Goal: Transaction & Acquisition: Download file/media

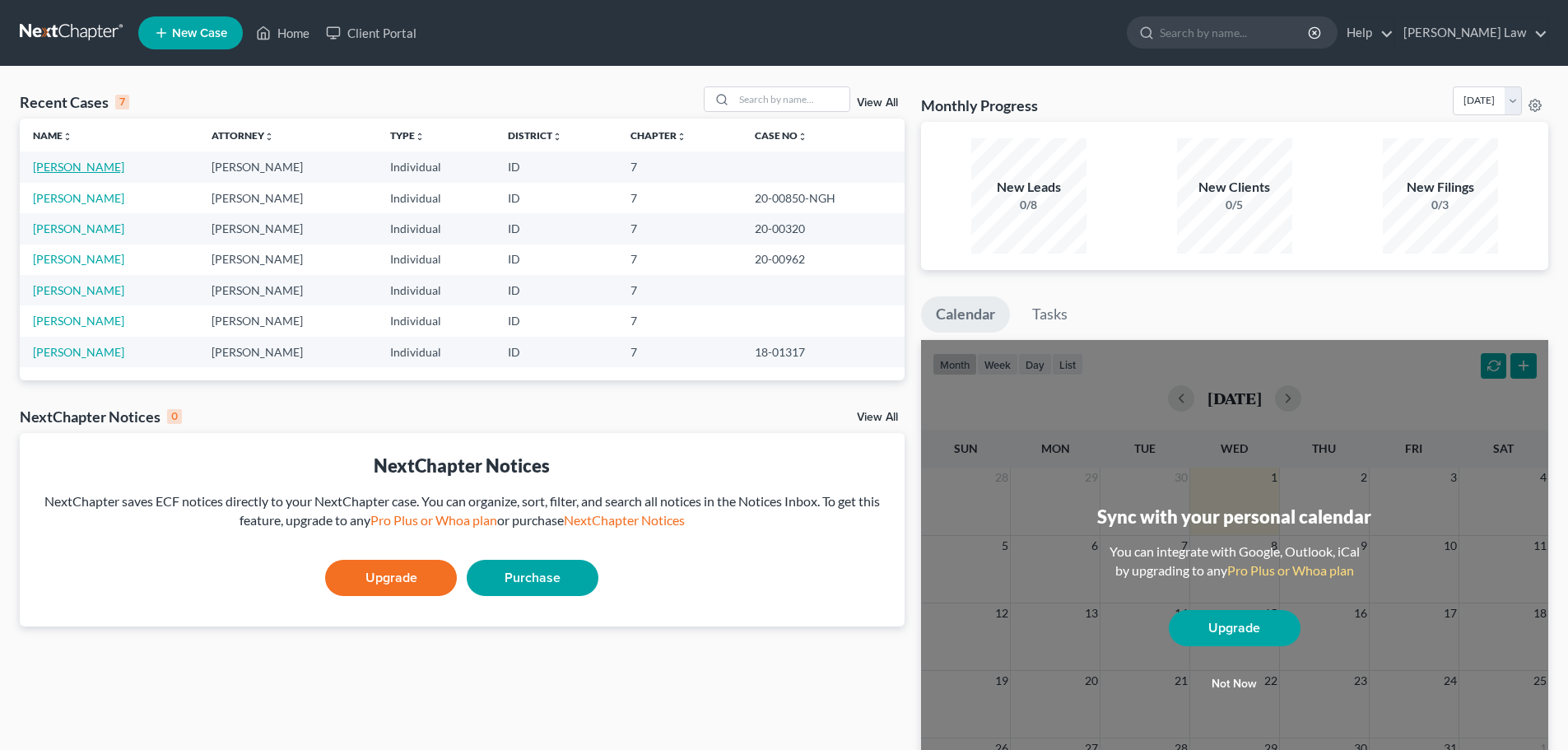
click at [69, 166] on link "[PERSON_NAME]" at bounding box center [78, 167] width 91 height 14
select select "3"
select select "0"
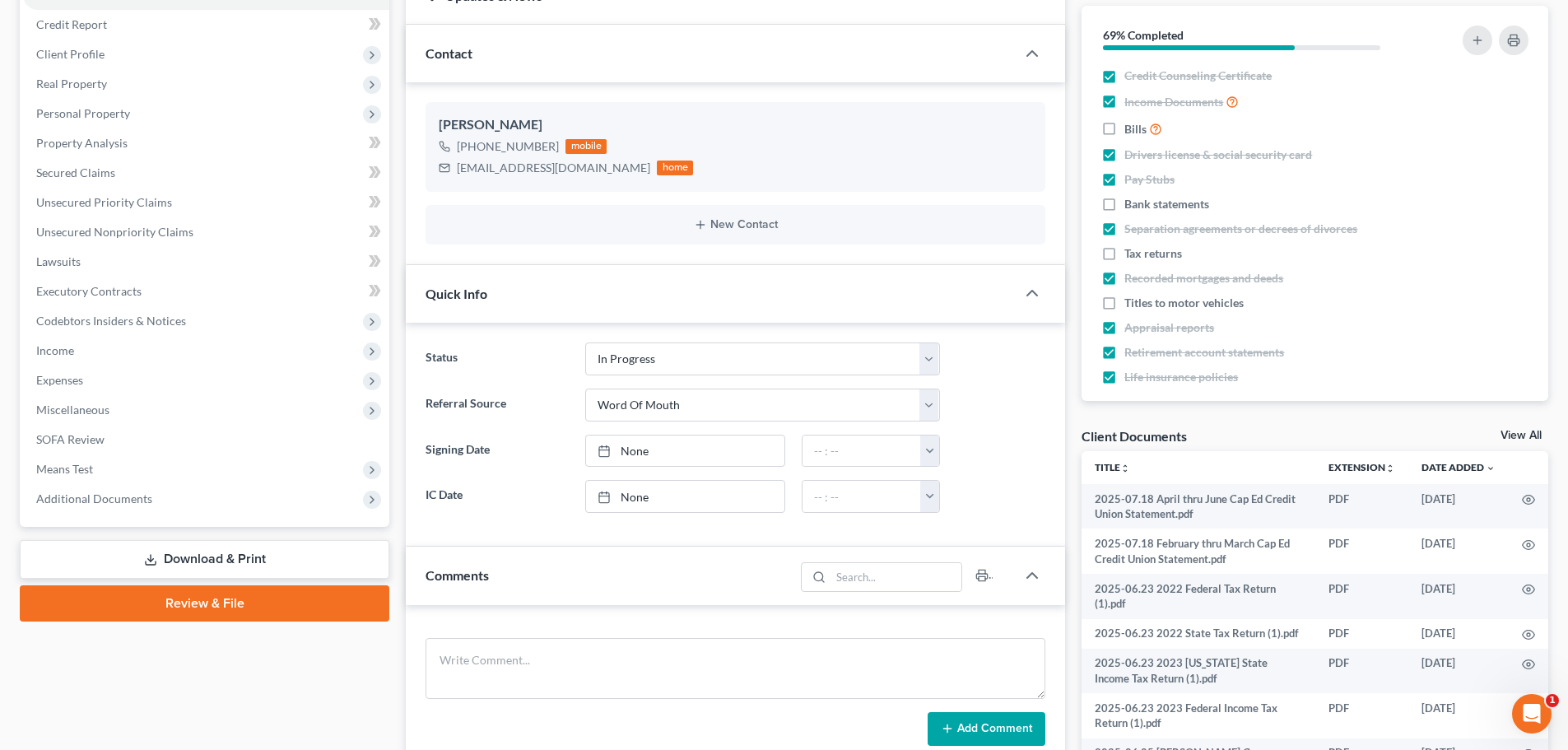
scroll to position [494, 0]
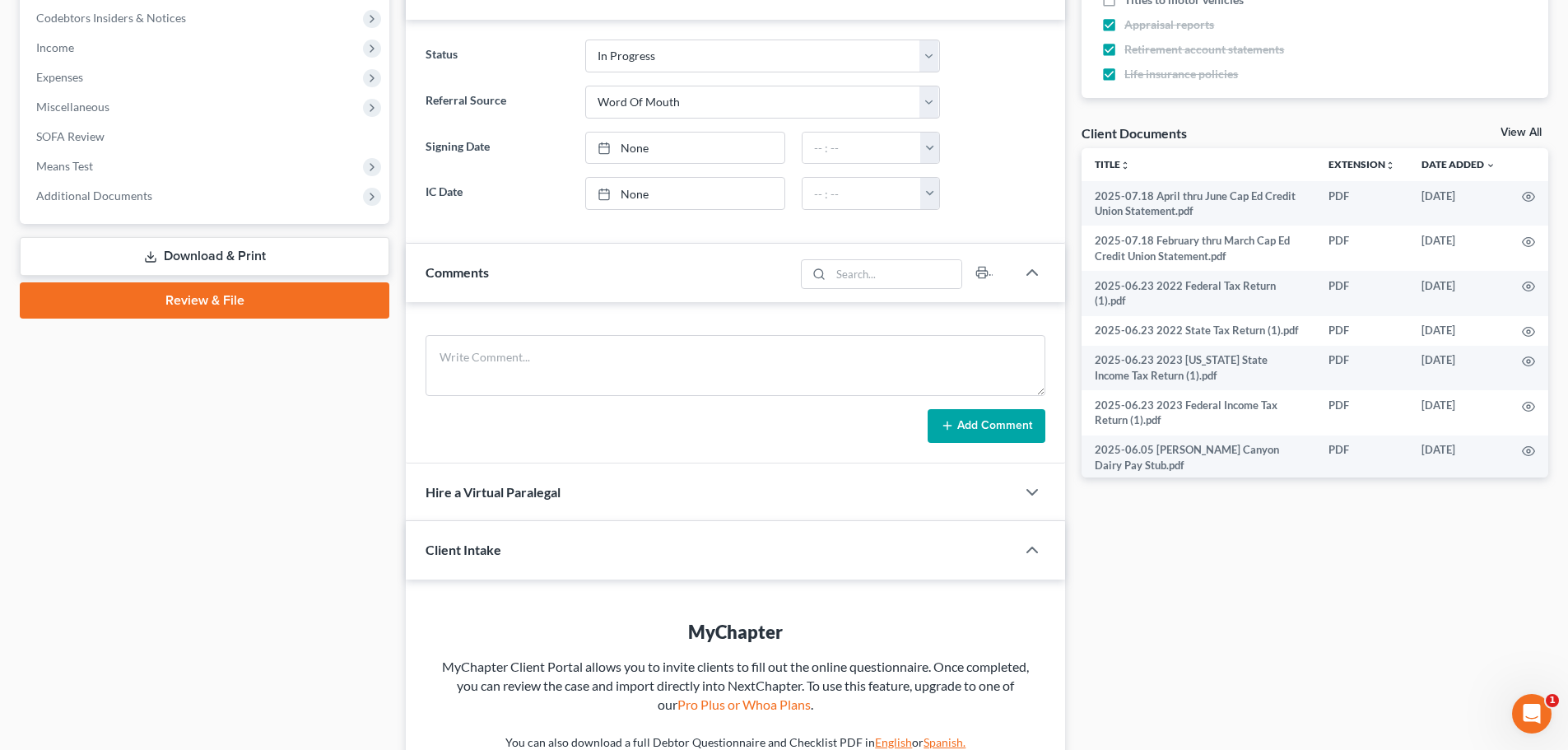
click at [220, 250] on link "Download & Print" at bounding box center [204, 256] width 369 height 39
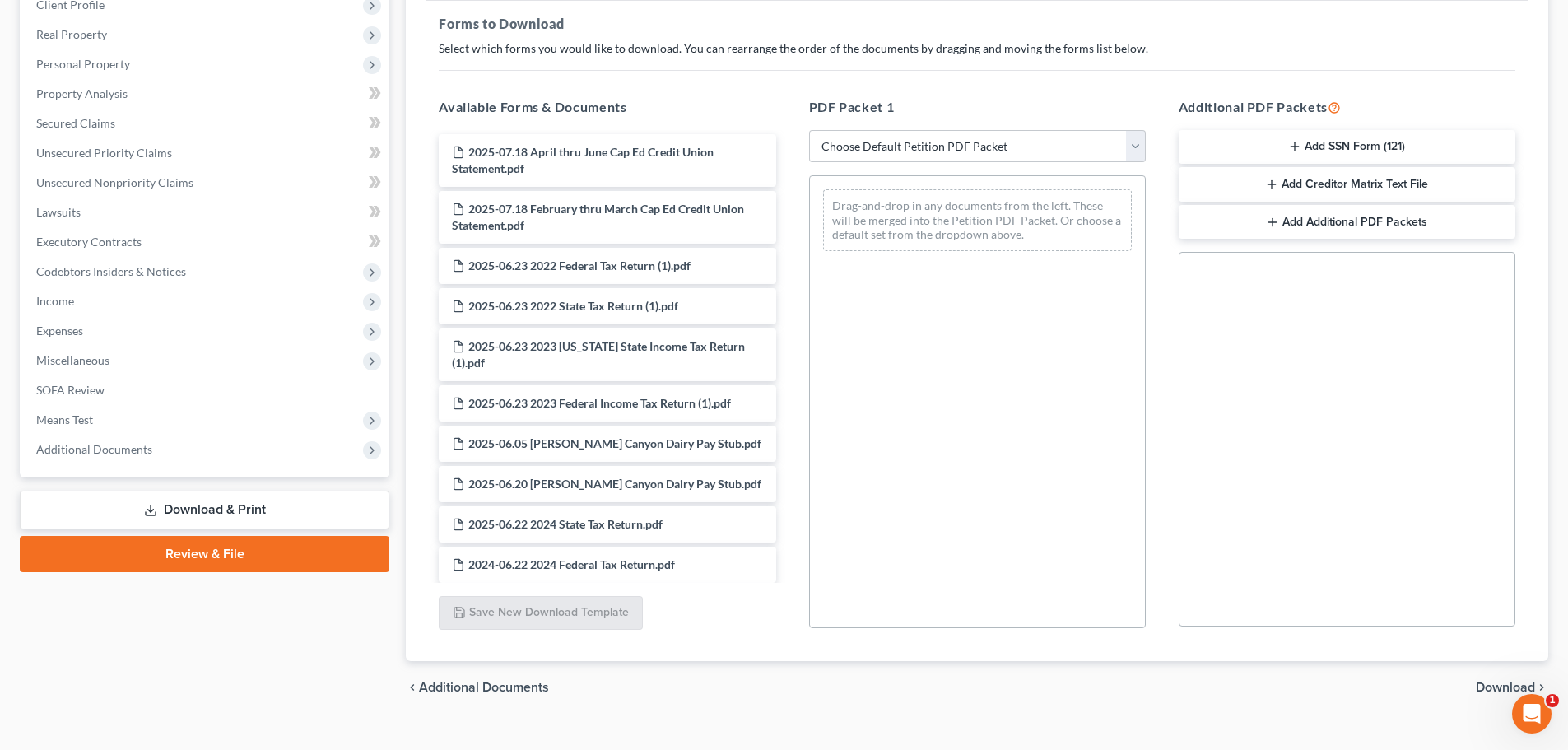
scroll to position [266, 0]
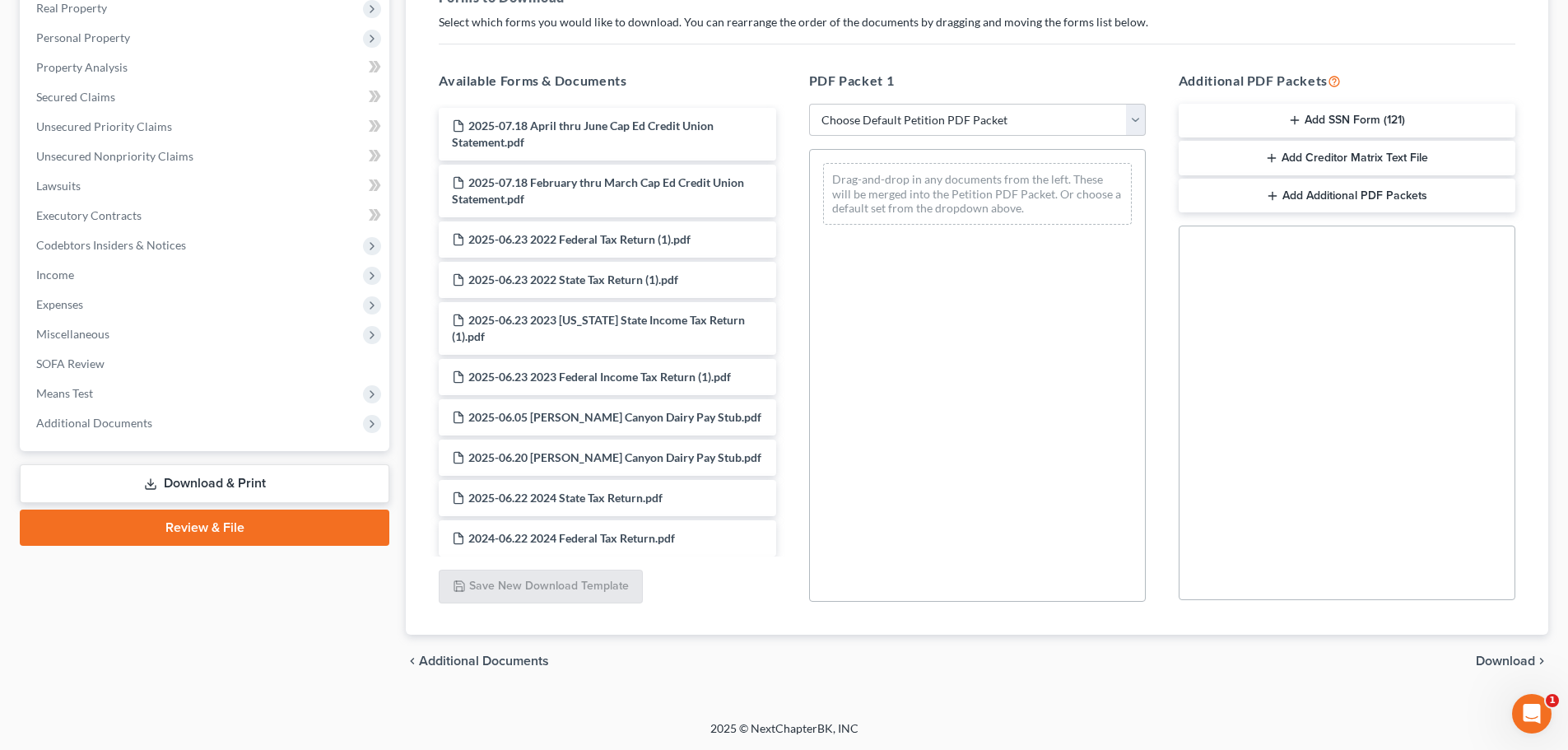
click at [1510, 665] on span "Download" at bounding box center [1504, 660] width 59 height 13
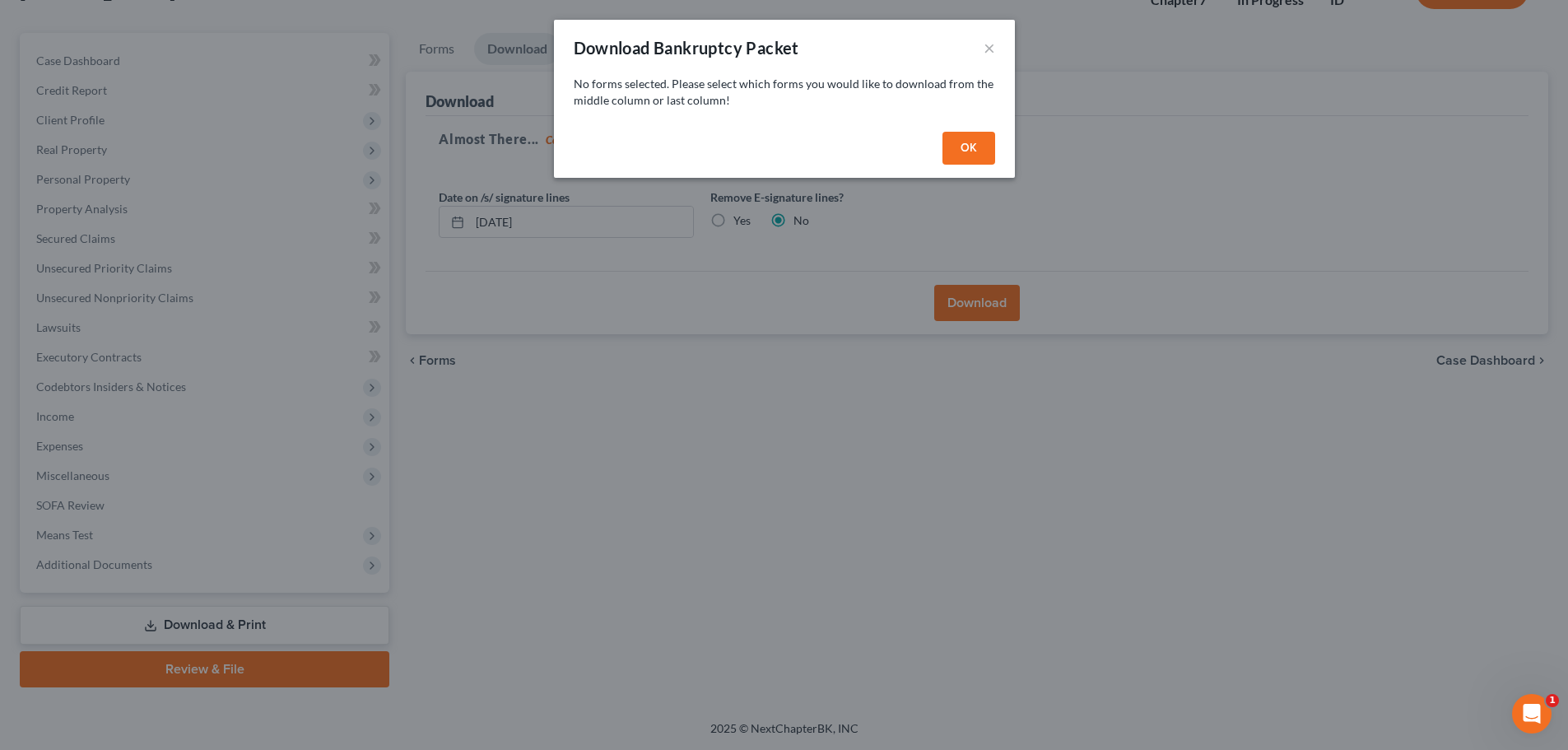
scroll to position [125, 0]
click at [959, 146] on button "OK" at bounding box center [973, 148] width 52 height 33
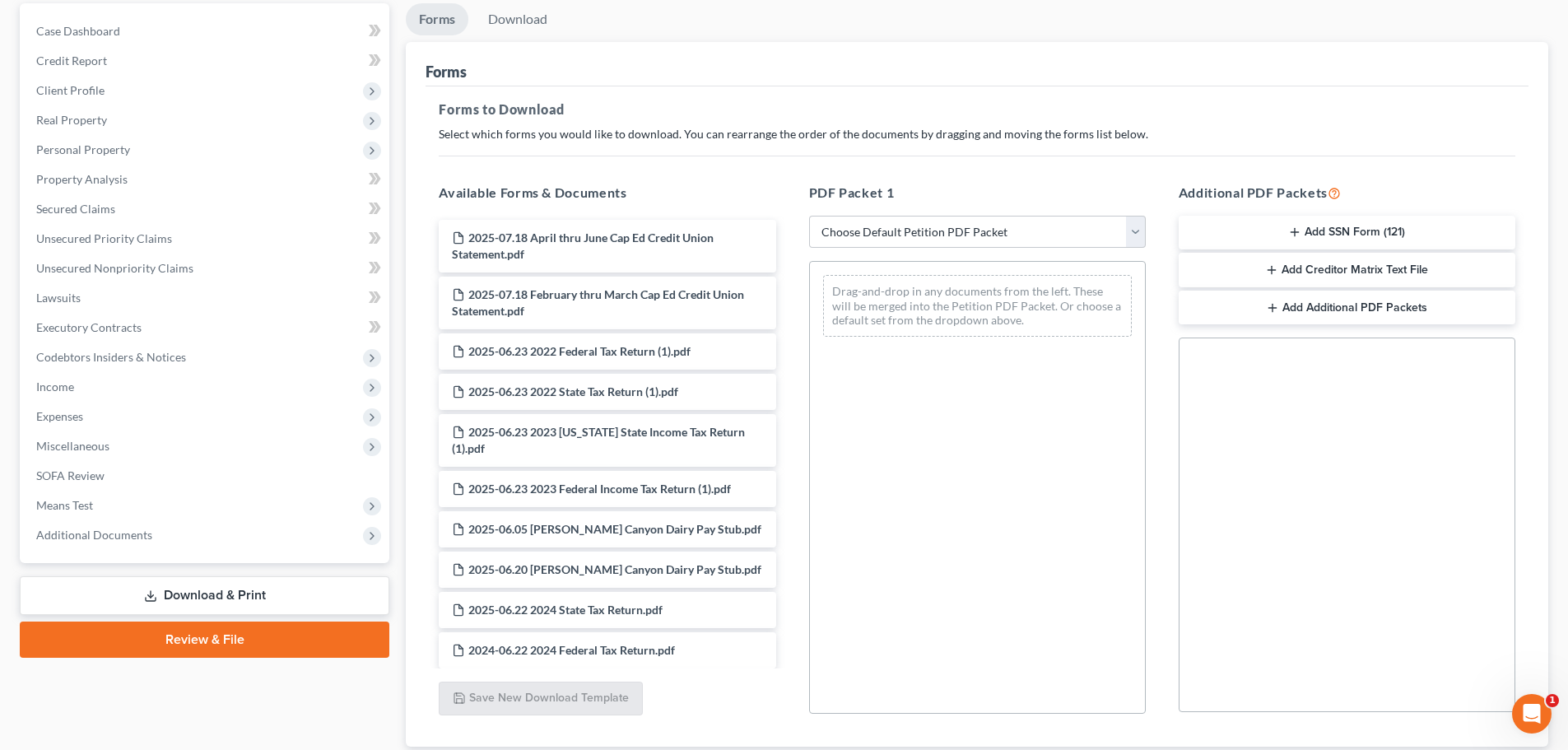
scroll to position [266, 0]
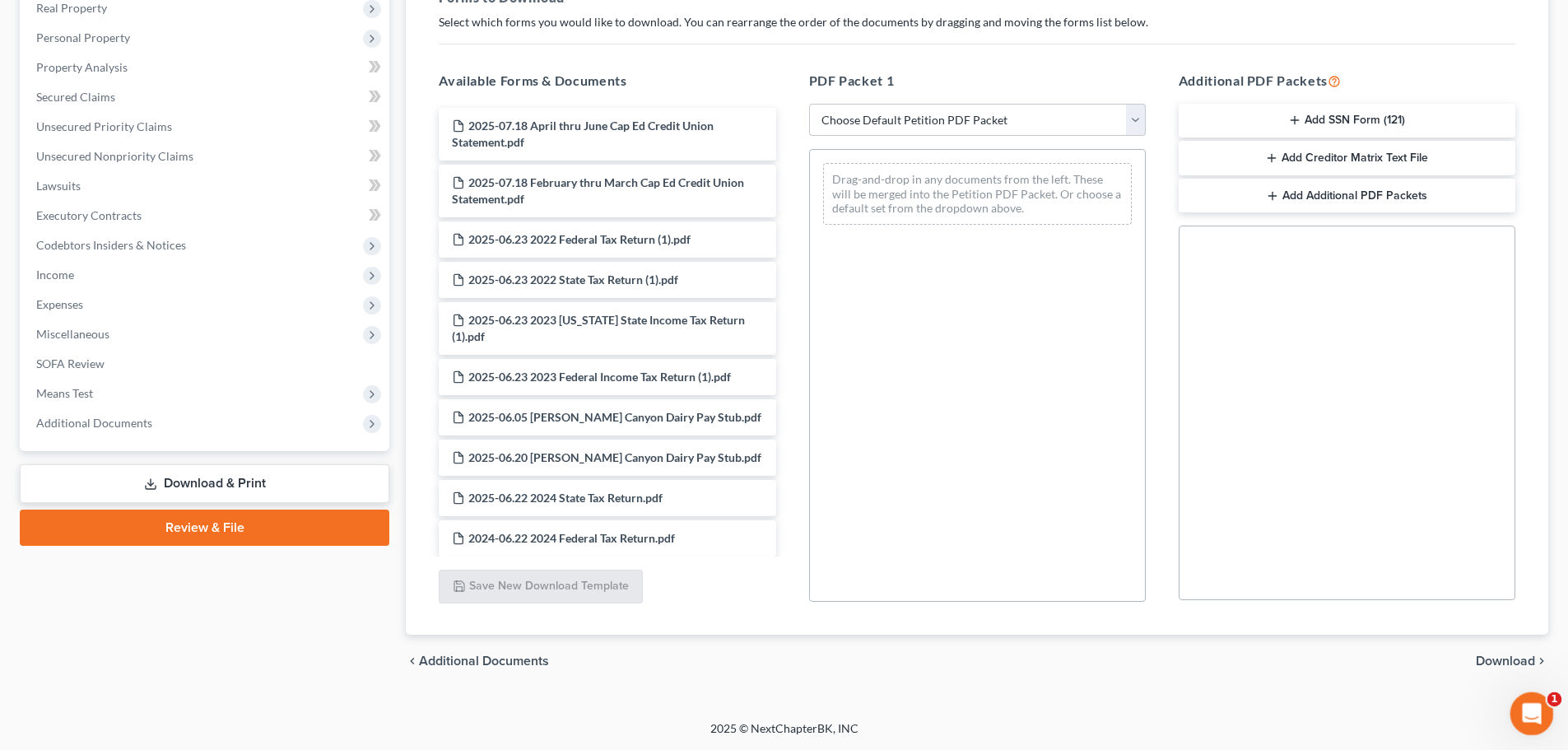
click at [1534, 711] on icon "Open Intercom Messenger" at bounding box center [1529, 711] width 27 height 27
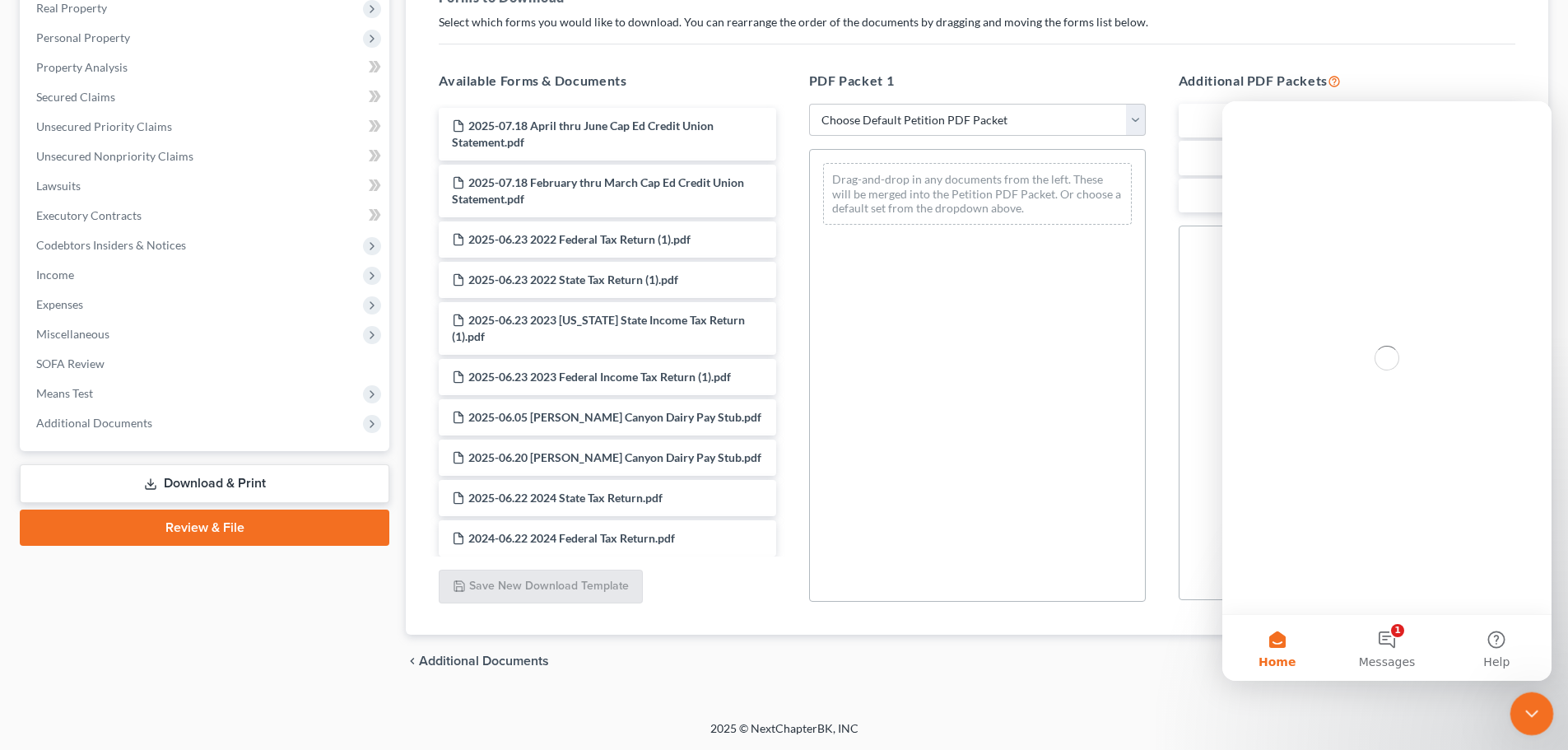
scroll to position [0, 0]
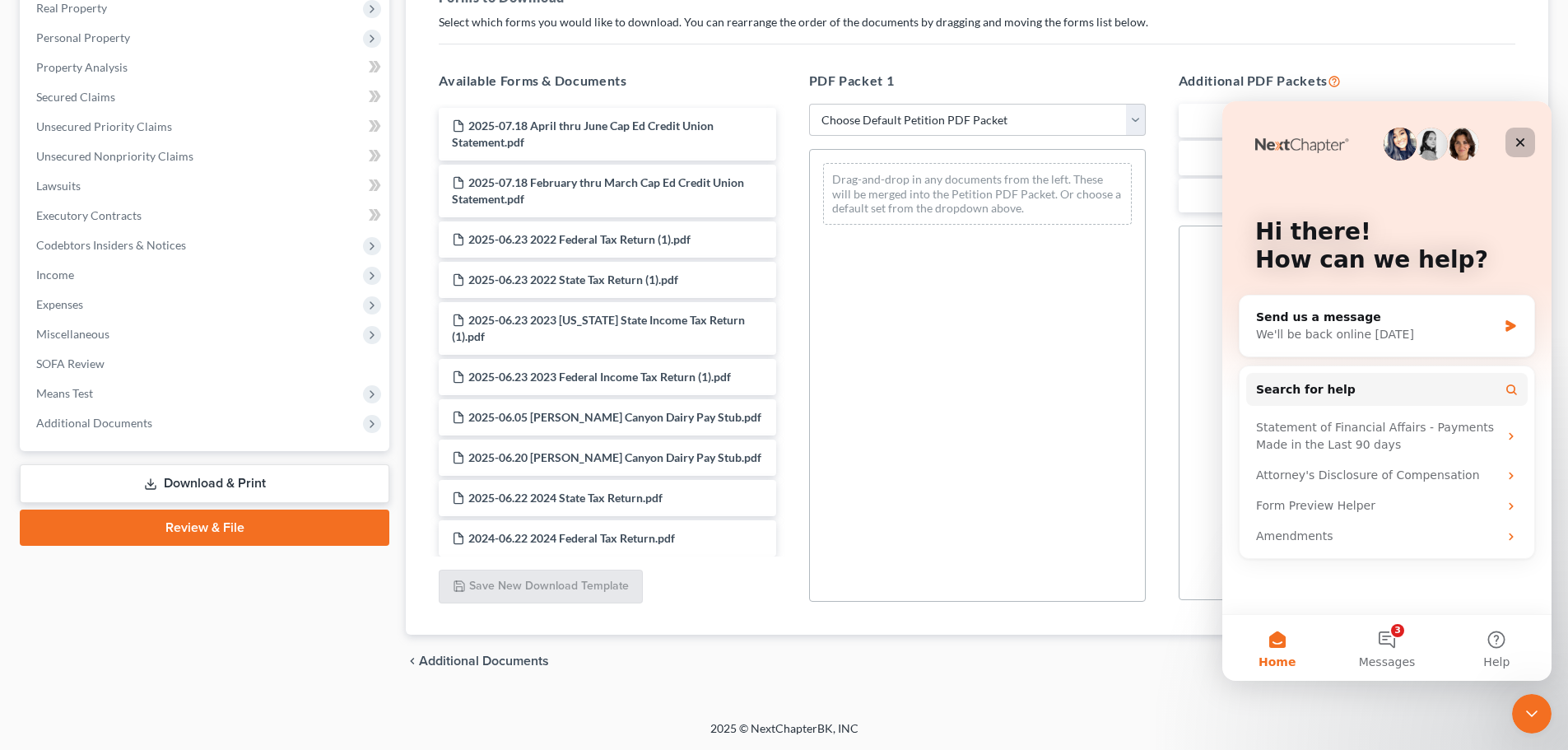
click at [1513, 146] on icon "Close" at bounding box center [1519, 142] width 13 height 13
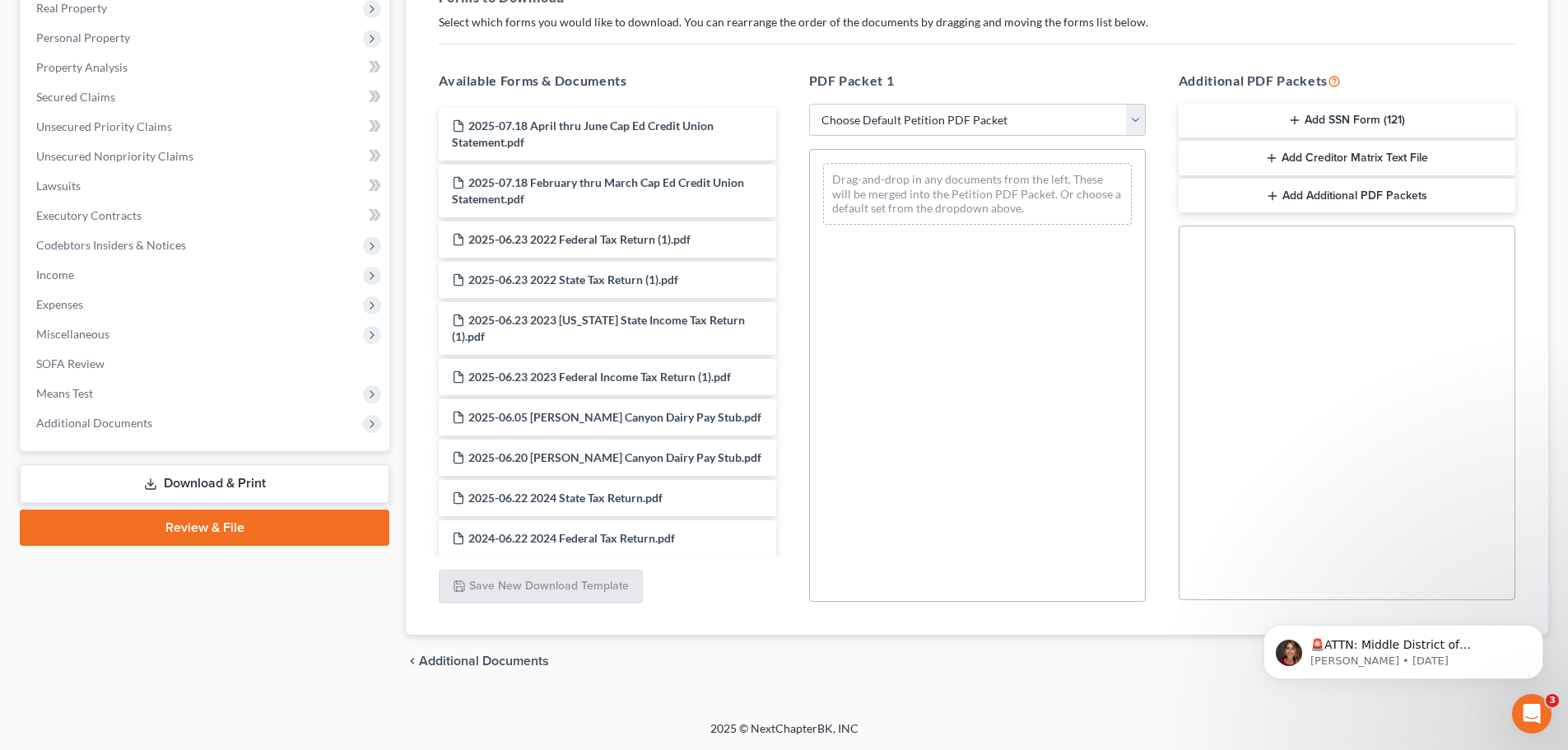
click at [1471, 551] on div "🚨ATTN: Middle District of [US_STATE] The court has added a new Credit Counselin…" at bounding box center [1403, 576] width 302 height 205
click at [1522, 698] on div "Open Intercom Messenger" at bounding box center [1528, 710] width 54 height 54
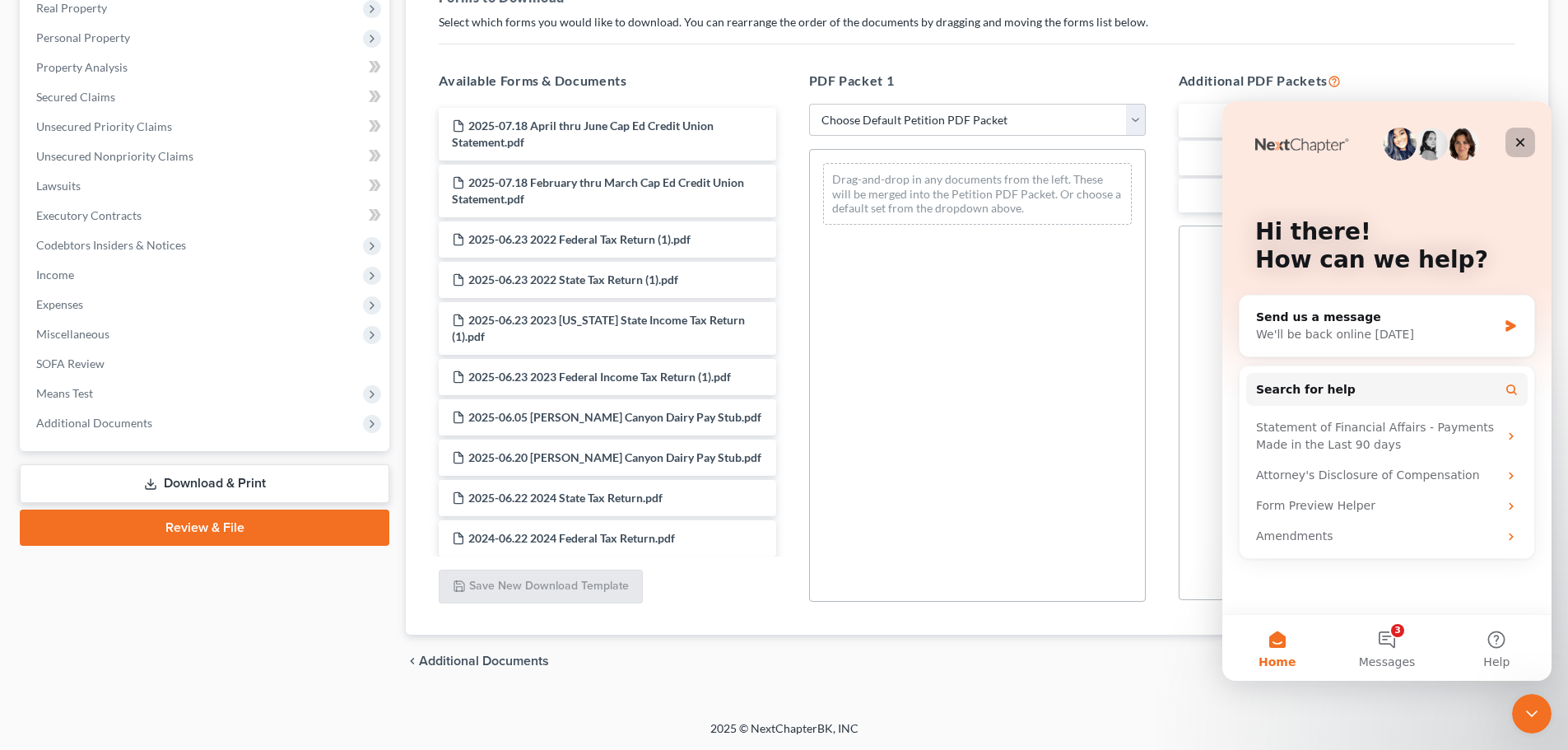
click at [1516, 137] on icon "Close" at bounding box center [1519, 142] width 13 height 13
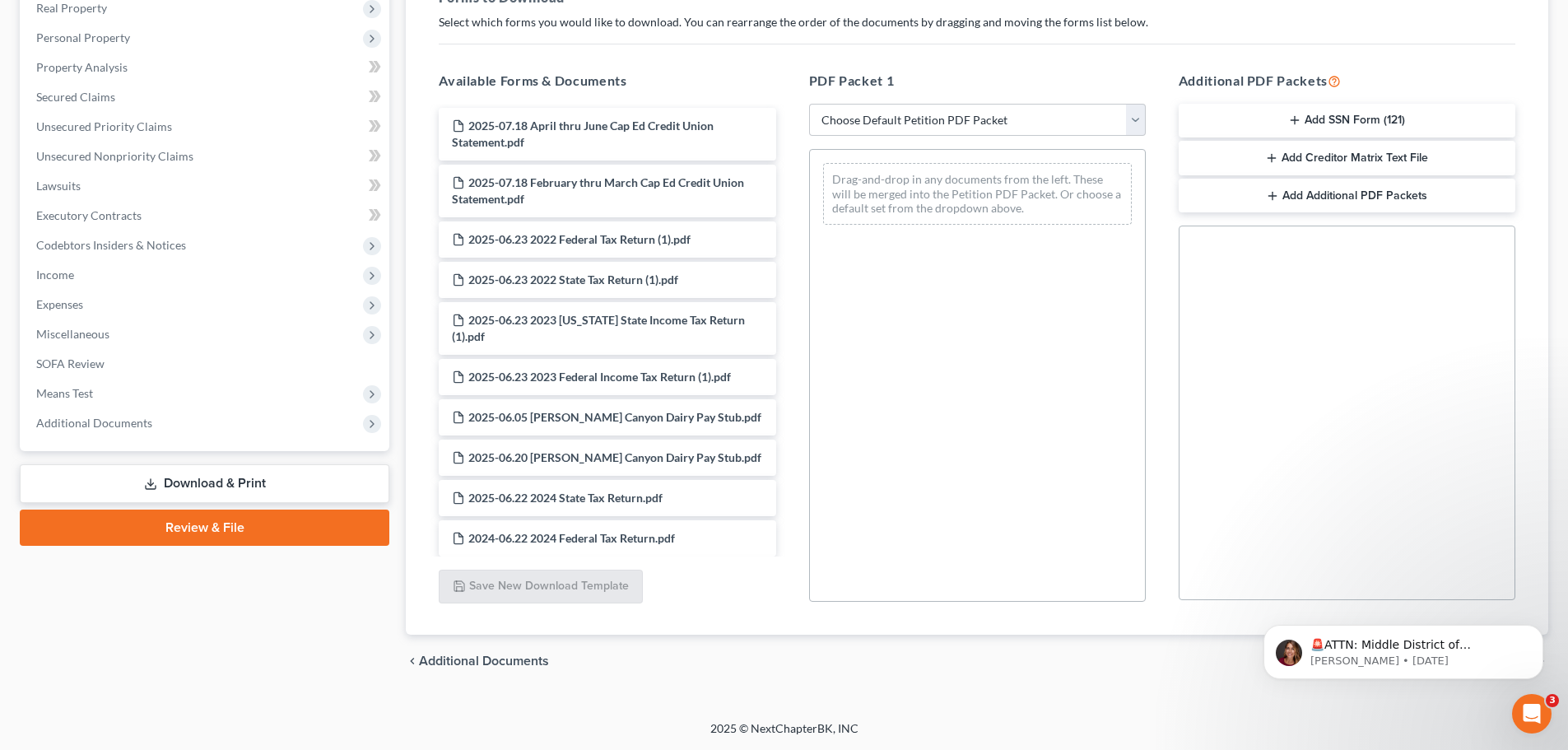
click at [1388, 711] on div "[PERSON_NAME] Upgraded Chapter Chapter 7 Status In Progress District ID Preview…" at bounding box center [784, 259] width 1568 height 920
drag, startPoint x: 1526, startPoint y: 719, endPoint x: 995, endPoint y: 734, distance: 531.2
click at [1510, 731] on html at bounding box center [1529, 711] width 40 height 40
click at [1540, 627] on icon "Dismiss notification" at bounding box center [1538, 629] width 9 height 9
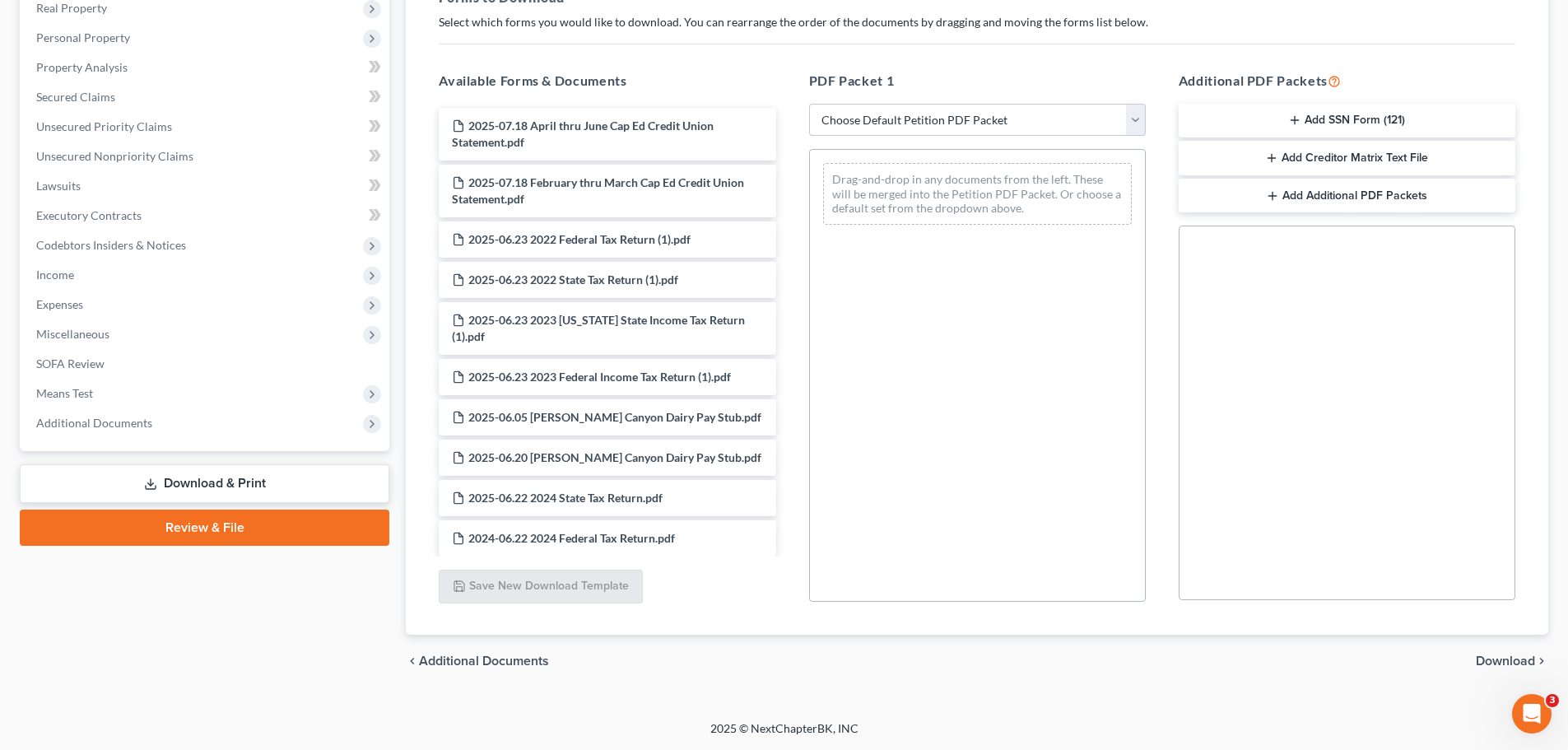
click at [1530, 656] on span "Download" at bounding box center [1504, 660] width 59 height 13
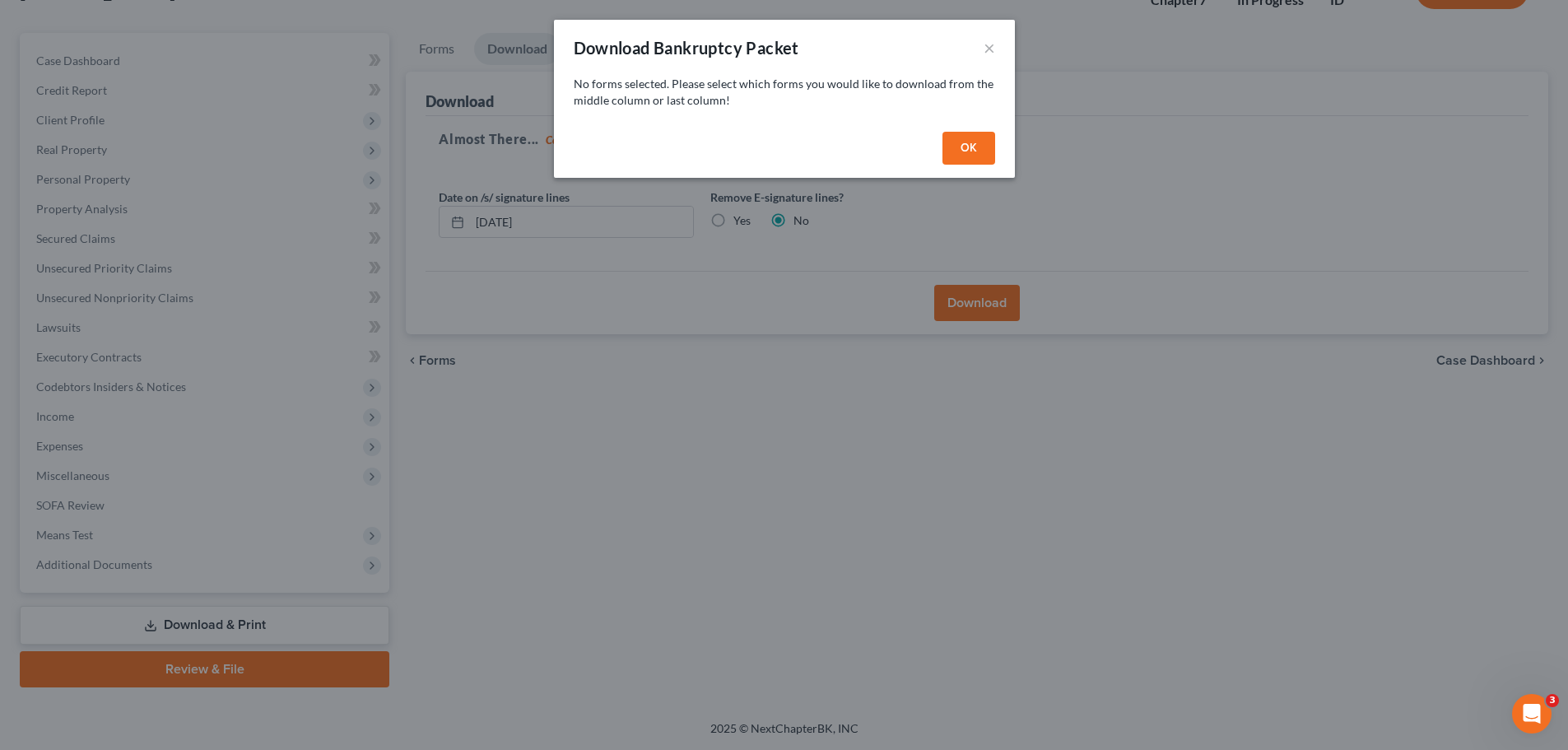
scroll to position [125, 0]
click at [957, 139] on button "OK" at bounding box center [973, 148] width 52 height 33
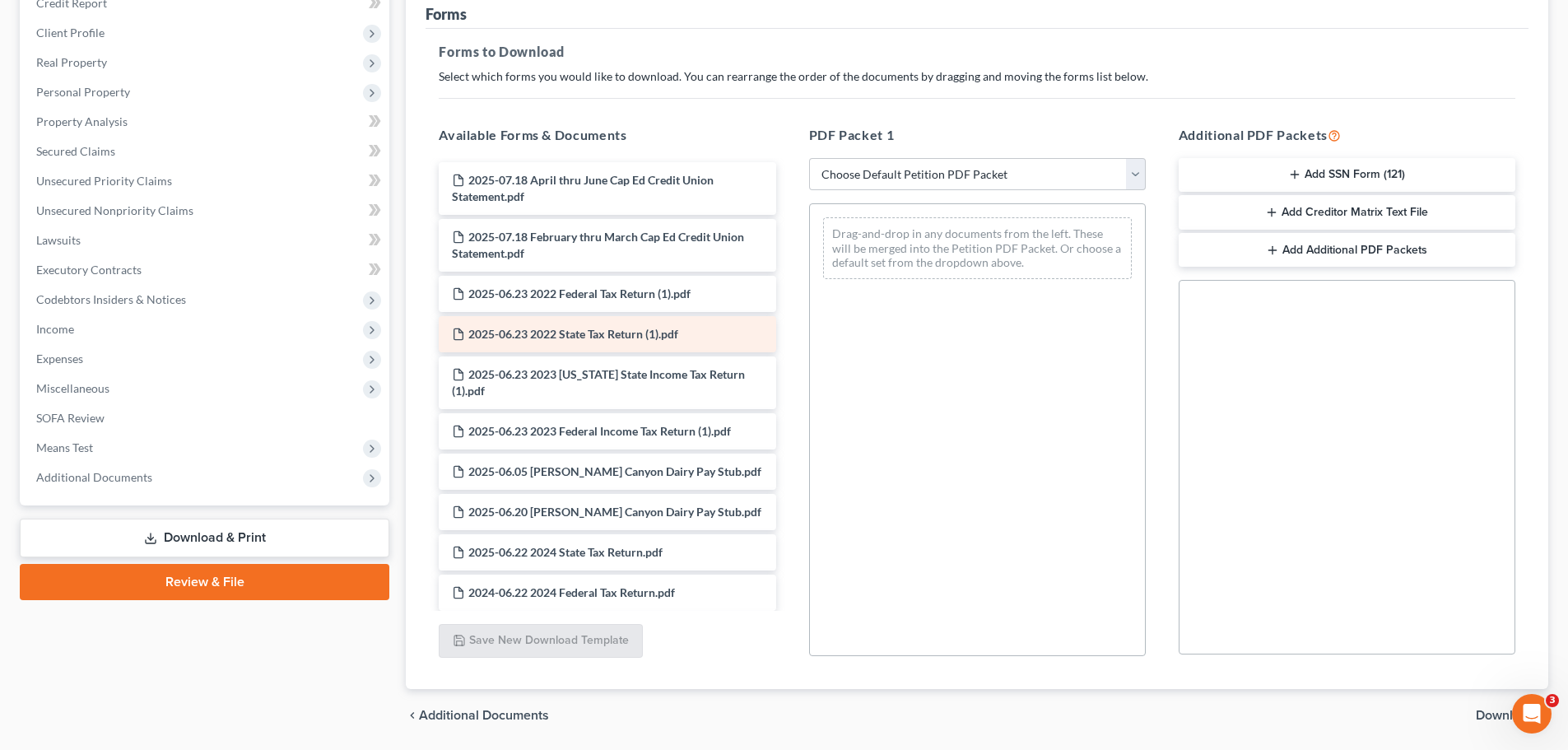
scroll to position [185, 0]
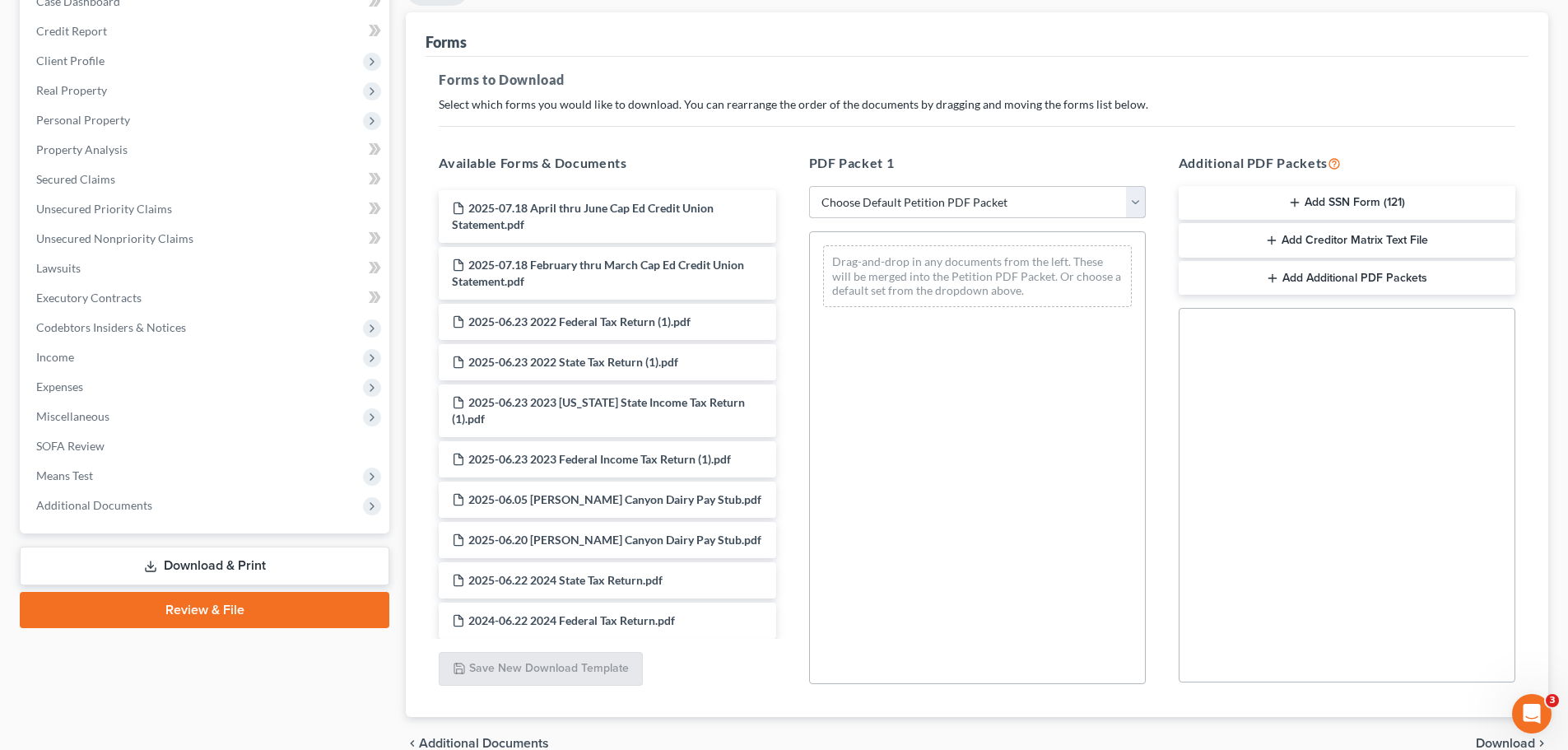
click at [927, 196] on select "Choose Default Petition PDF Packet Complete Bankruptcy Petition (all forms and …" at bounding box center [978, 202] width 337 height 33
select select "0"
click at [809, 186] on select "Choose Default Petition PDF Packet Complete Bankruptcy Petition (all forms and …" at bounding box center [978, 202] width 337 height 33
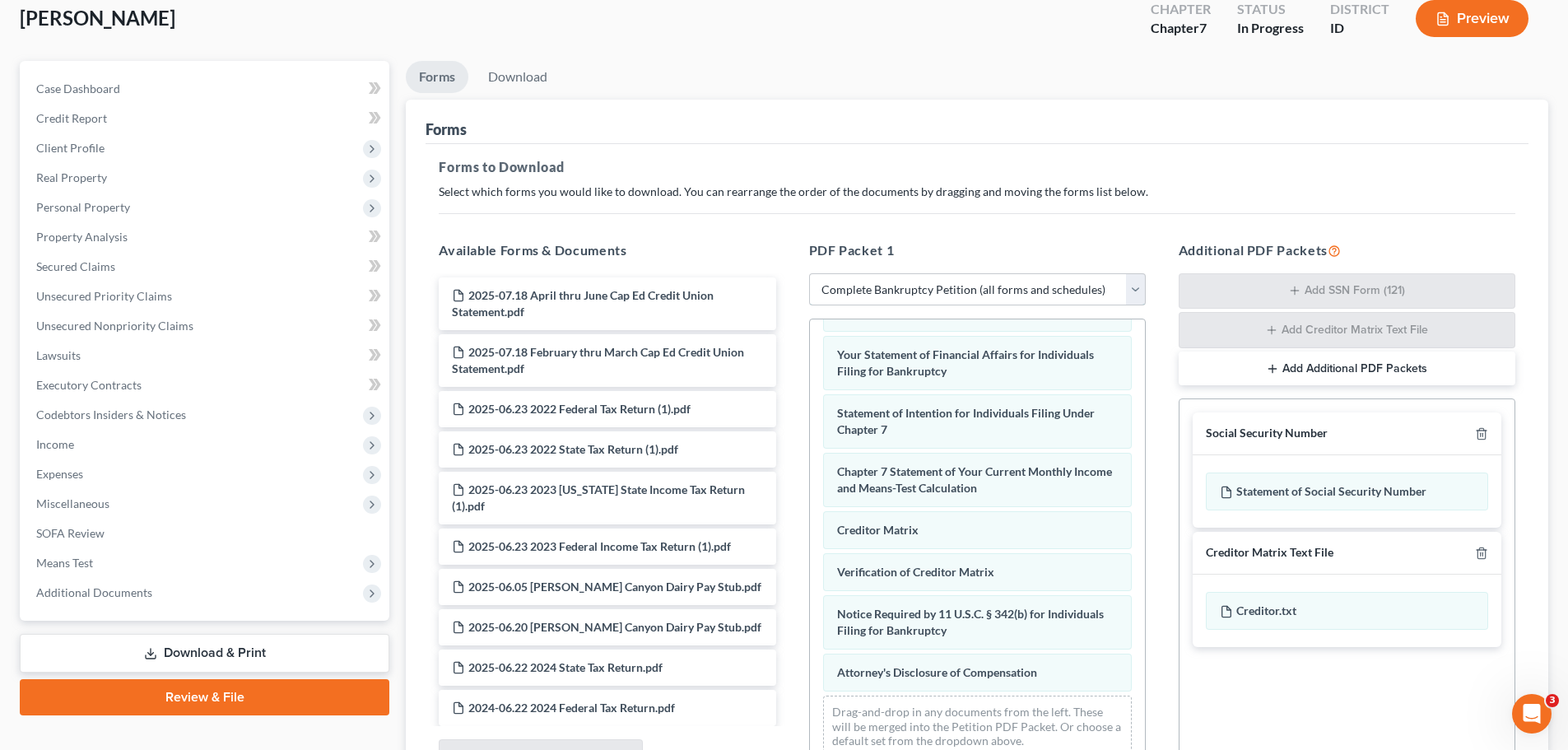
scroll to position [268, 0]
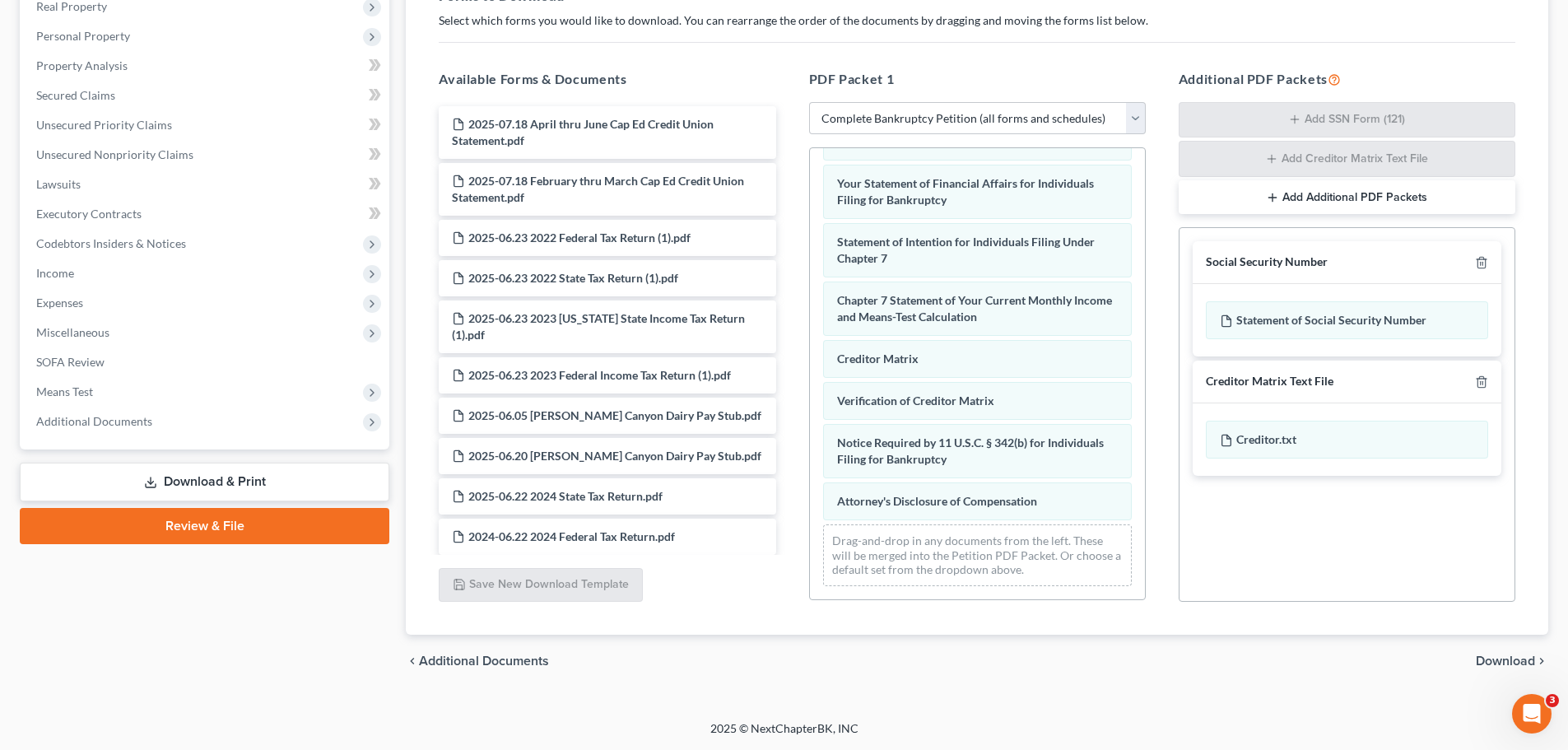
click at [1503, 654] on span "Download" at bounding box center [1504, 660] width 59 height 13
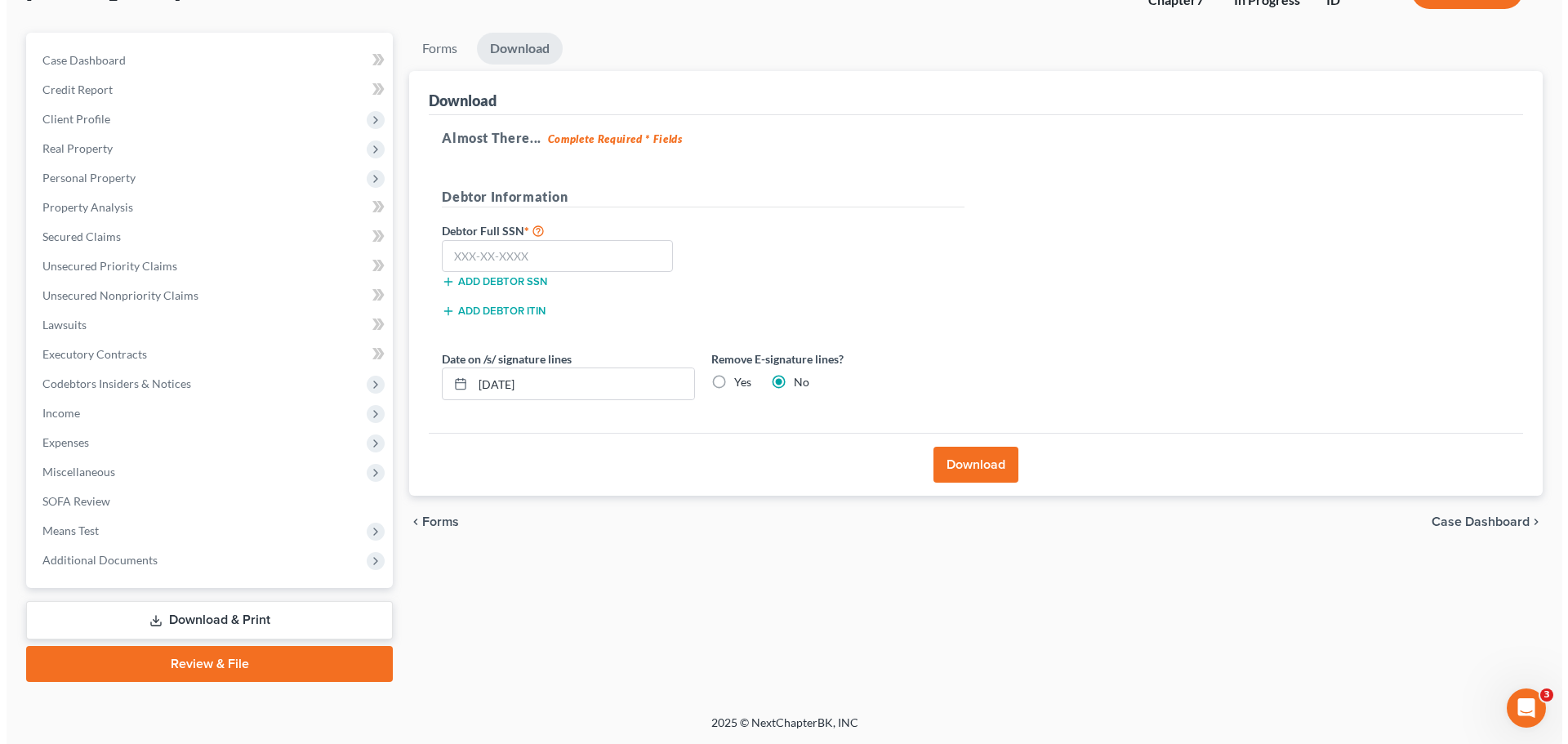
scroll to position [124, 0]
click at [987, 470] on button "Download" at bounding box center [969, 464] width 85 height 36
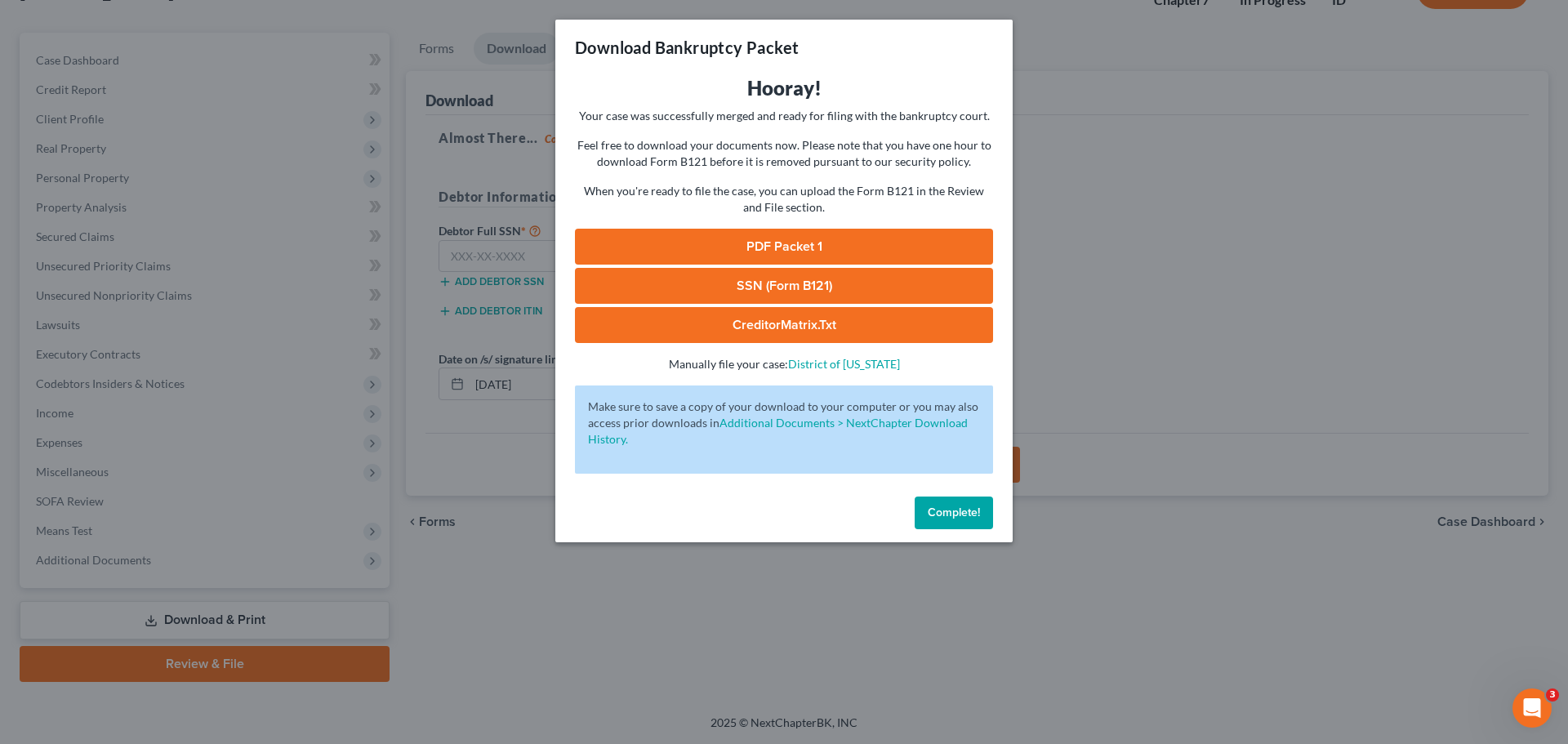
click at [964, 508] on span "Complete!" at bounding box center [953, 512] width 52 height 14
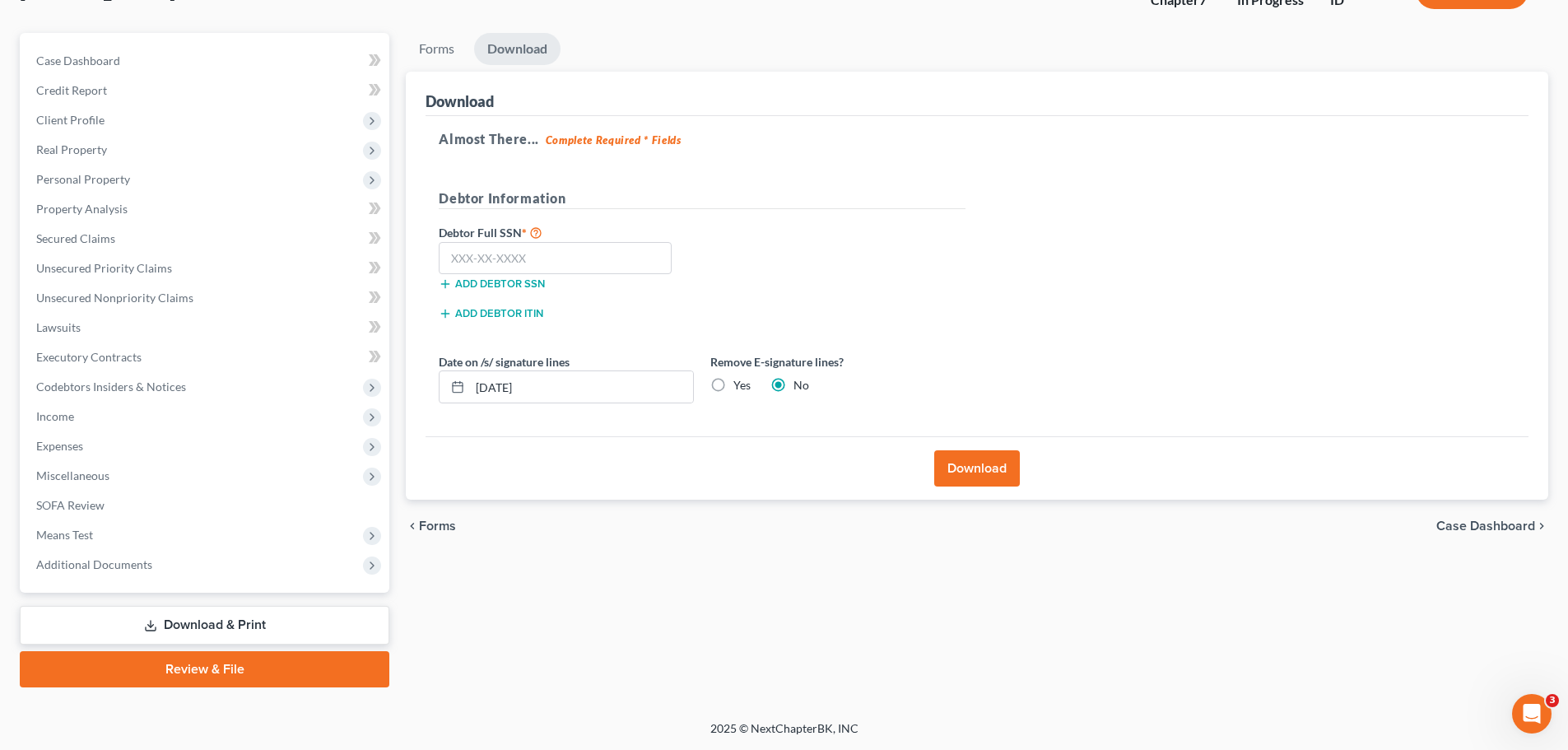
click at [974, 471] on button "Download" at bounding box center [977, 468] width 86 height 36
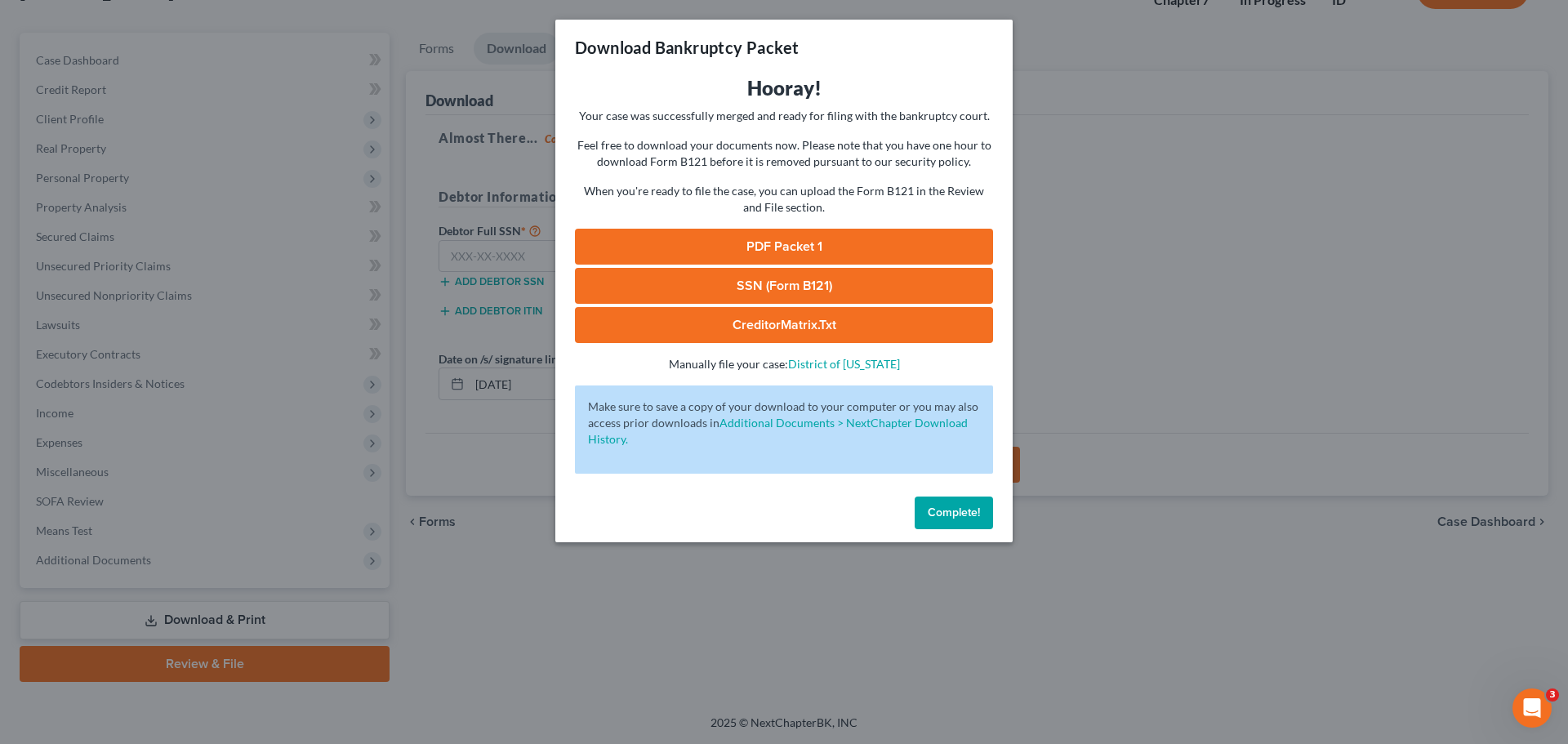
click at [778, 243] on link "PDF Packet 1" at bounding box center [784, 246] width 418 height 36
click at [860, 281] on link "SSN (Form B121)" at bounding box center [784, 285] width 418 height 36
click at [791, 322] on link "CreditorMatrix.txt" at bounding box center [784, 325] width 418 height 36
click at [785, 323] on link "CreditorMatrix.txt" at bounding box center [784, 325] width 418 height 36
